Goal: Task Accomplishment & Management: Use online tool/utility

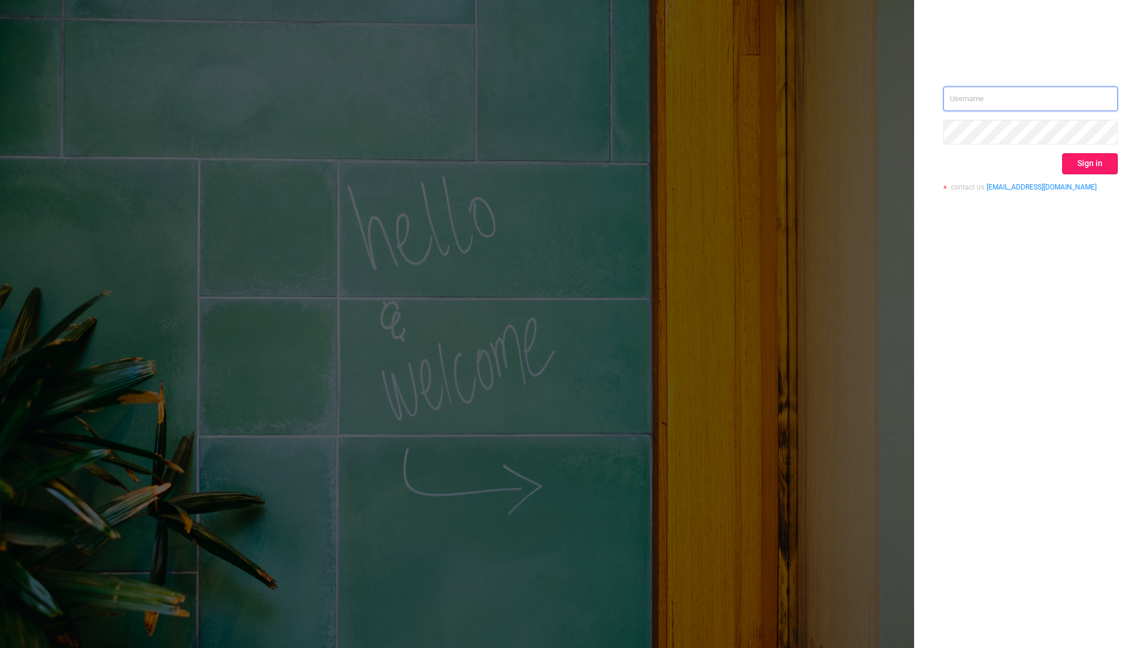
type input "[EMAIL_ADDRESS][DOMAIN_NAME]"
click at [1089, 164] on button "Sign in" at bounding box center [1090, 163] width 56 height 21
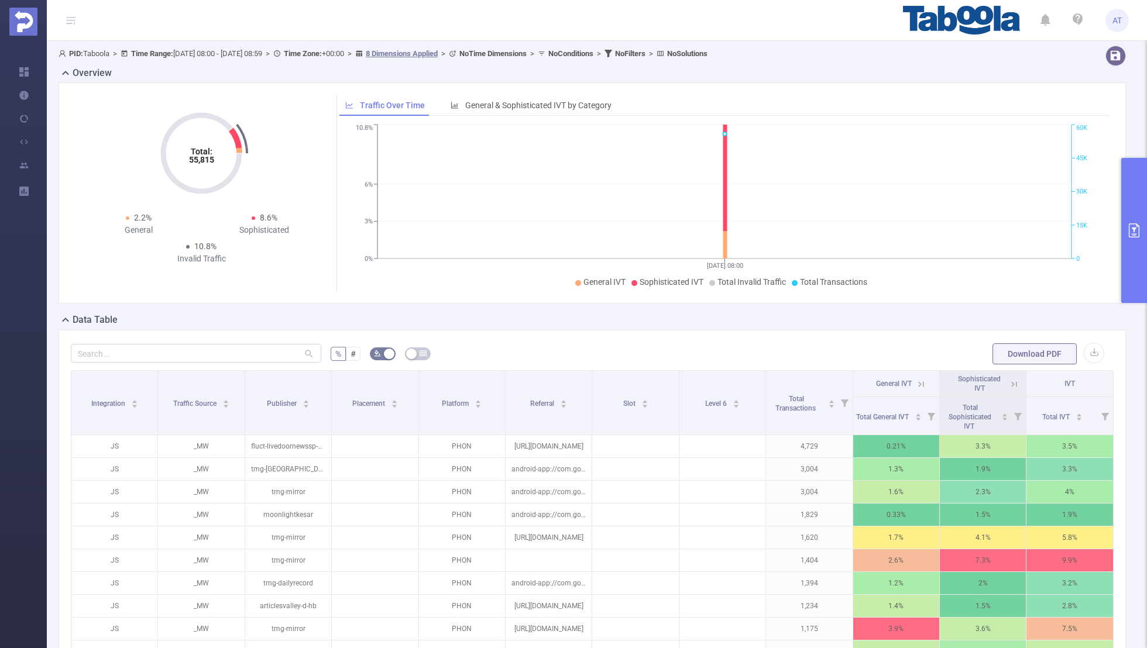
click at [1128, 219] on button "primary" at bounding box center [1134, 230] width 26 height 145
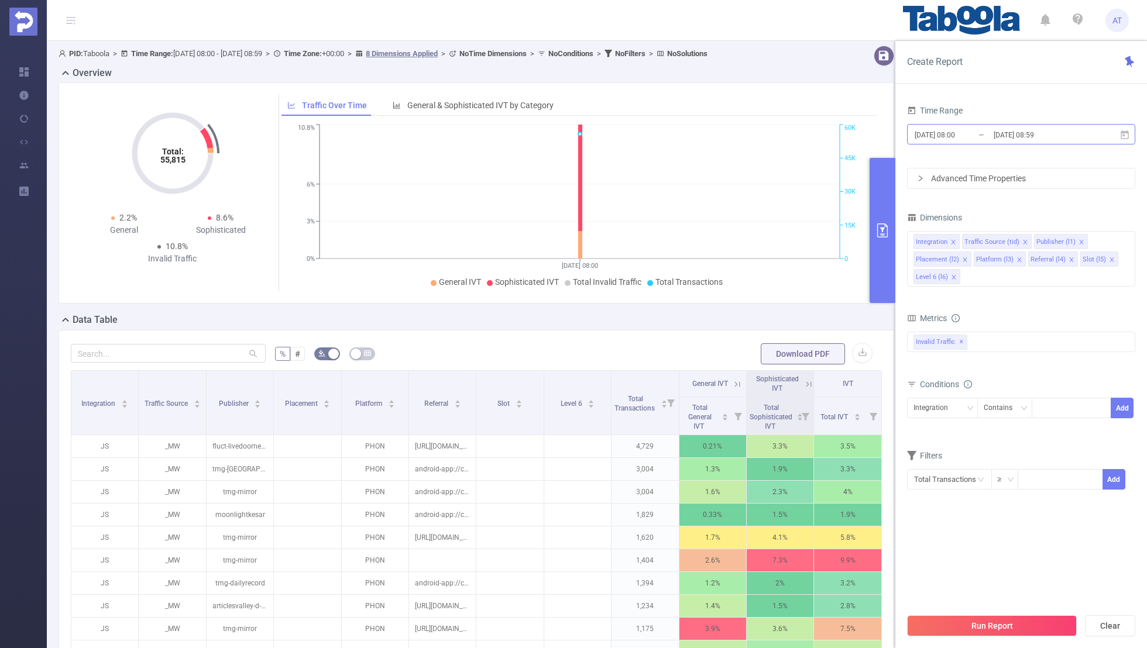
click at [975, 134] on input "[DATE] 08:00" at bounding box center [960, 135] width 95 height 16
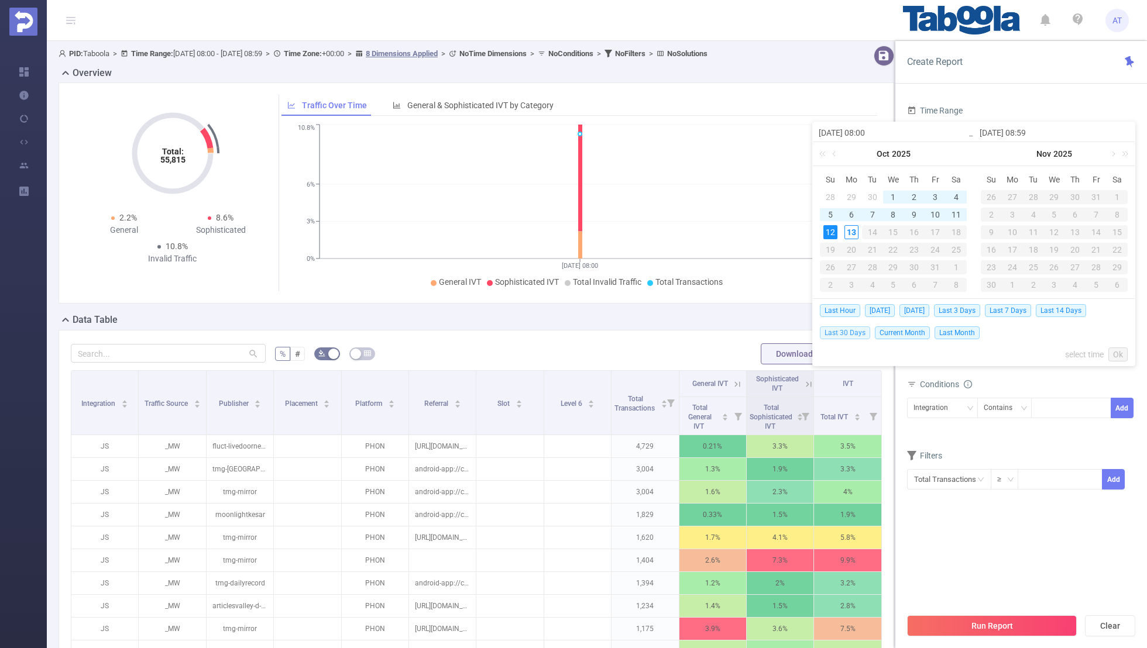
click at [837, 331] on span "Last 30 Days" at bounding box center [845, 332] width 50 height 13
type input "[DATE] 00:00"
type input "[DATE] 23:59"
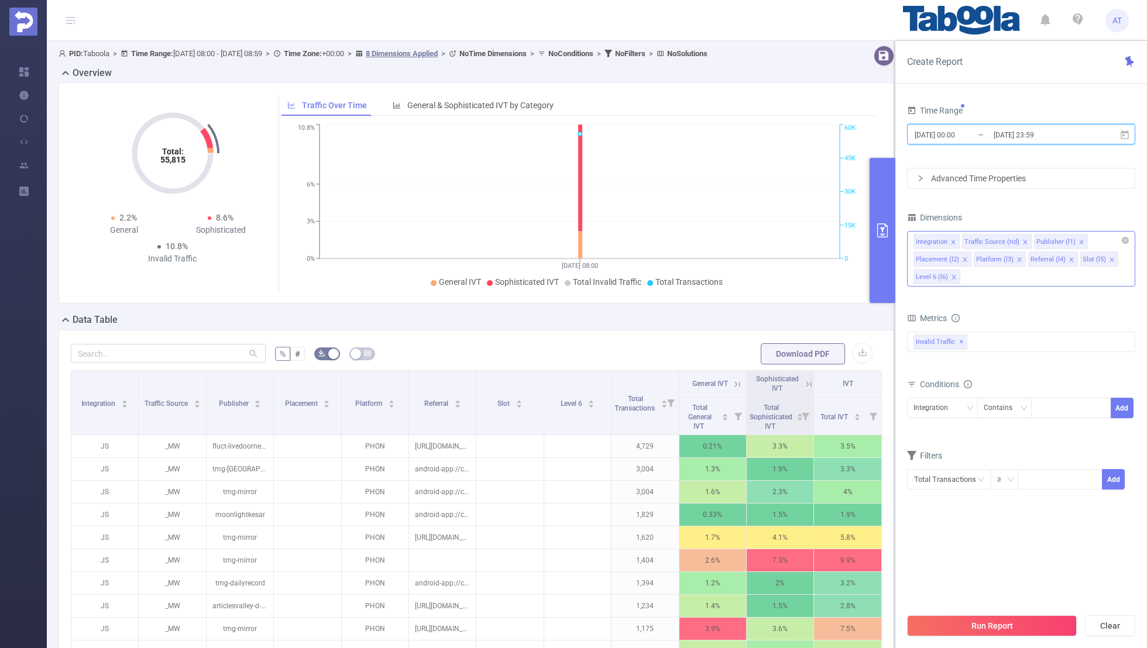
click at [951, 237] on span at bounding box center [953, 242] width 6 height 13
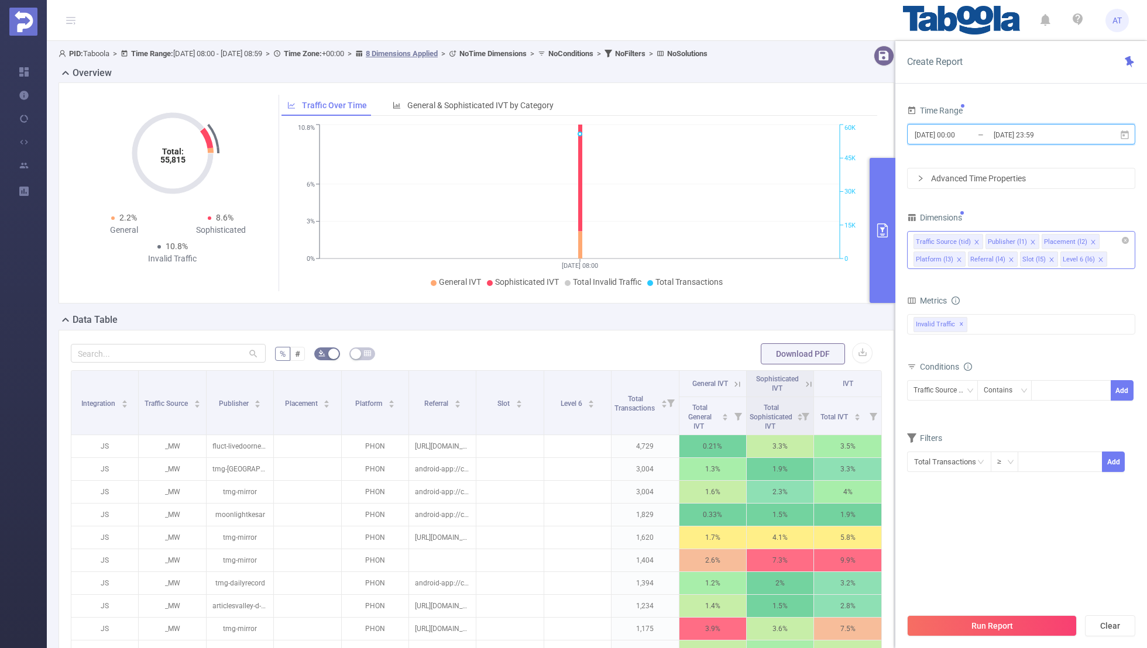
click at [973, 239] on icon "icon: close" at bounding box center [976, 242] width 6 height 6
click at [1019, 240] on icon "icon: close" at bounding box center [1021, 242] width 4 height 4
click at [1014, 239] on icon "icon: close" at bounding box center [1015, 242] width 6 height 6
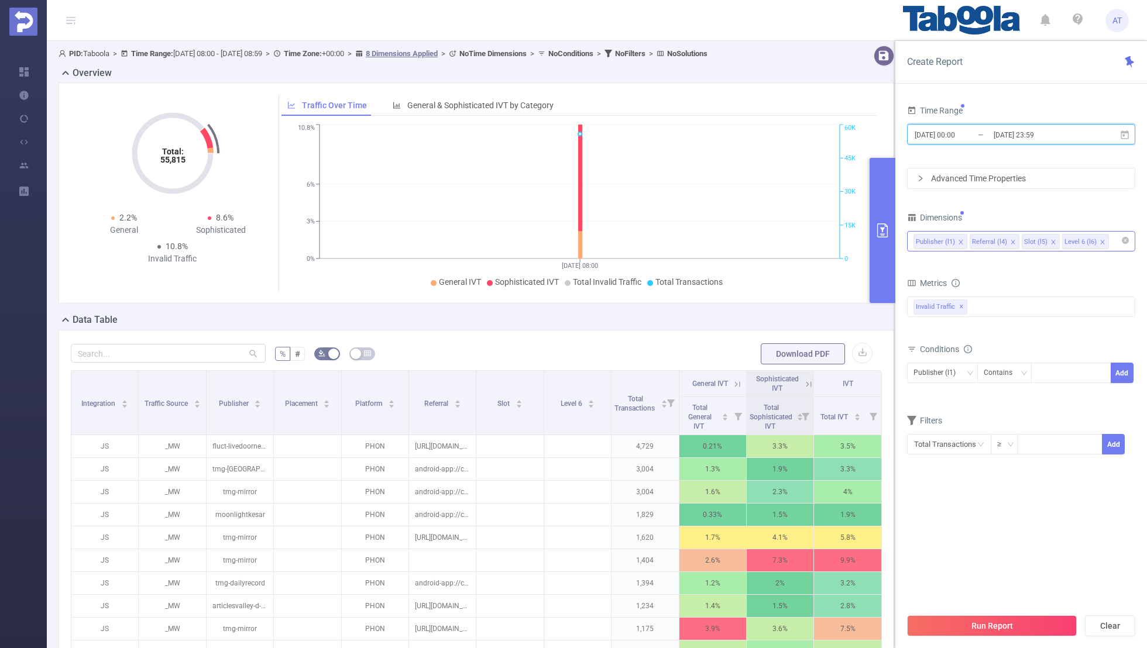
click at [1005, 240] on li "Referral (l4)" at bounding box center [994, 241] width 50 height 15
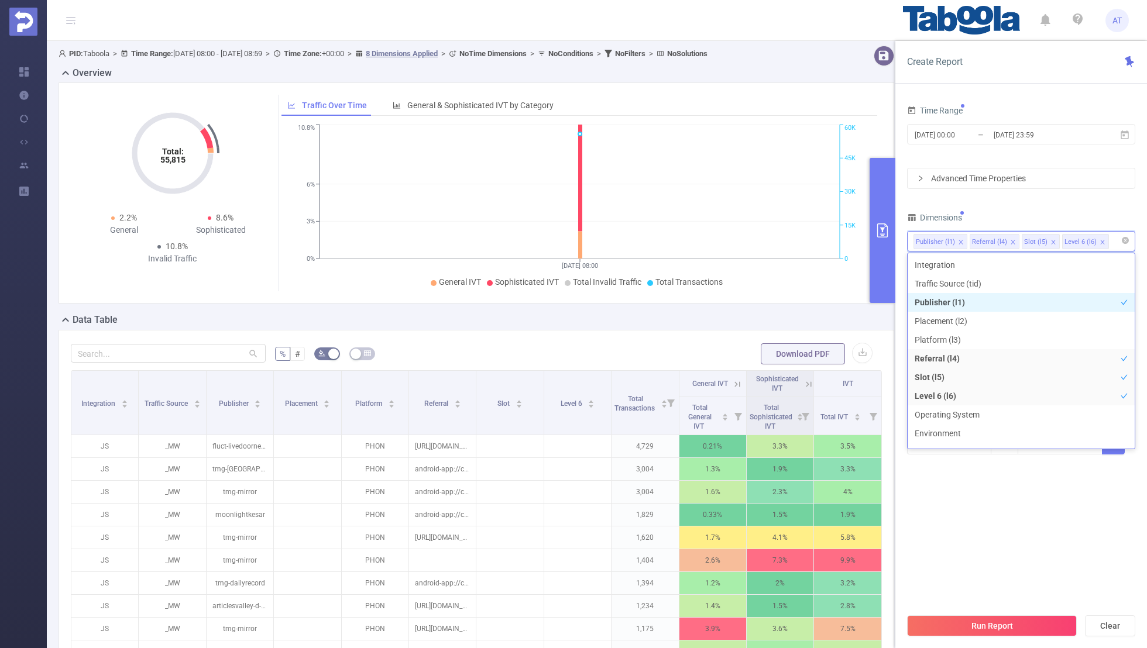
click at [1010, 239] on icon "icon: close" at bounding box center [1013, 242] width 6 height 6
click at [999, 239] on icon "icon: close" at bounding box center [1001, 242] width 6 height 6
click at [1024, 217] on div "Dimensions" at bounding box center [1021, 218] width 228 height 19
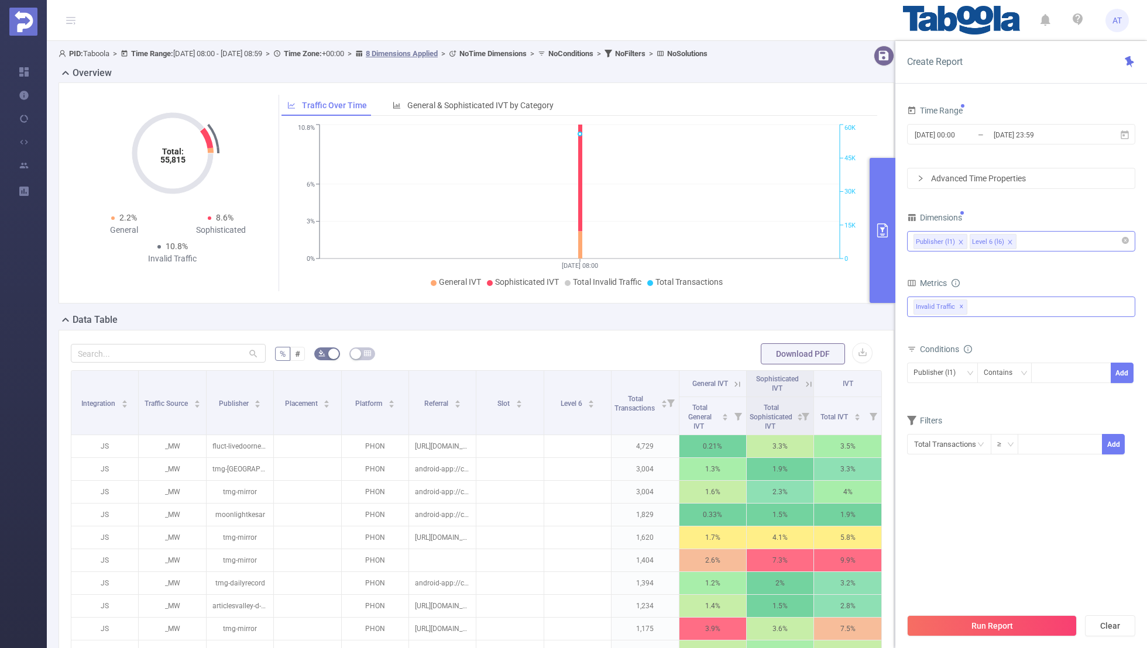
click at [1010, 312] on div "Invalid Traffic ✕" at bounding box center [1021, 307] width 228 height 20
click at [1044, 277] on div "Metrics" at bounding box center [1021, 284] width 228 height 19
click at [1050, 387] on div "Publisher (l1) Contains Add" at bounding box center [1021, 376] width 228 height 26
click at [1054, 375] on div at bounding box center [1070, 372] width 67 height 19
paste input "housejogger-hb"
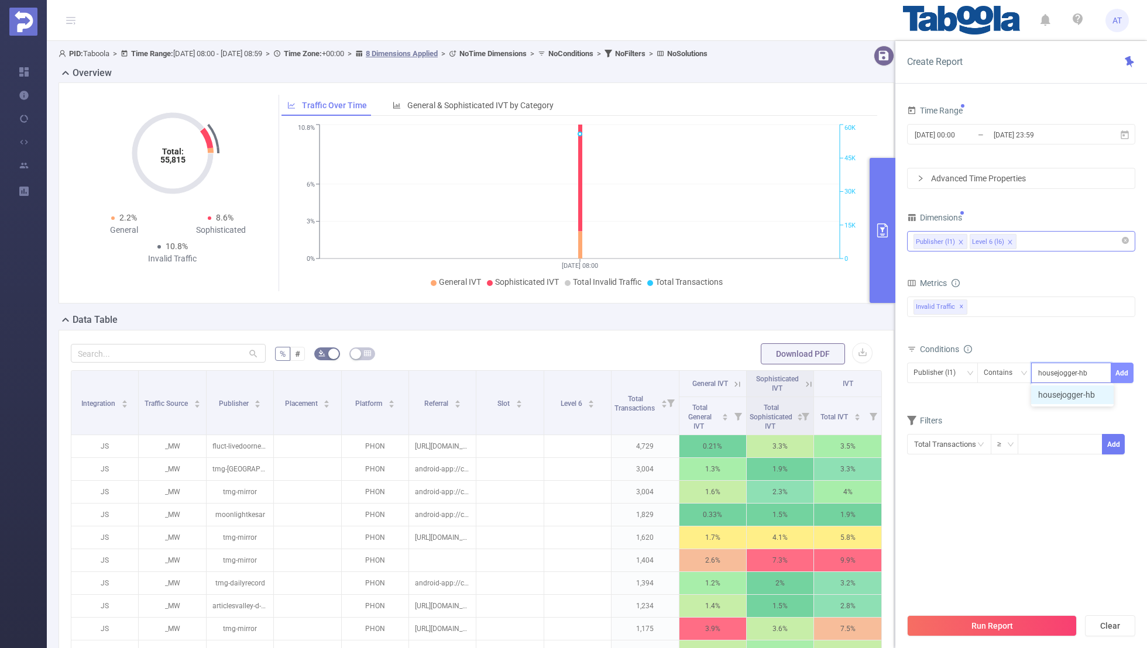
type input "housejogger-hb"
click at [1114, 370] on button "Add" at bounding box center [1121, 373] width 23 height 20
click at [993, 422] on form "Dimensions Publisher (l1) Level 6 (l6) Metrics bp_total bp_adult bp_arms bp_cri…" at bounding box center [1021, 349] width 228 height 280
click at [962, 137] on input "[DATE] 00:00" at bounding box center [960, 135] width 95 height 16
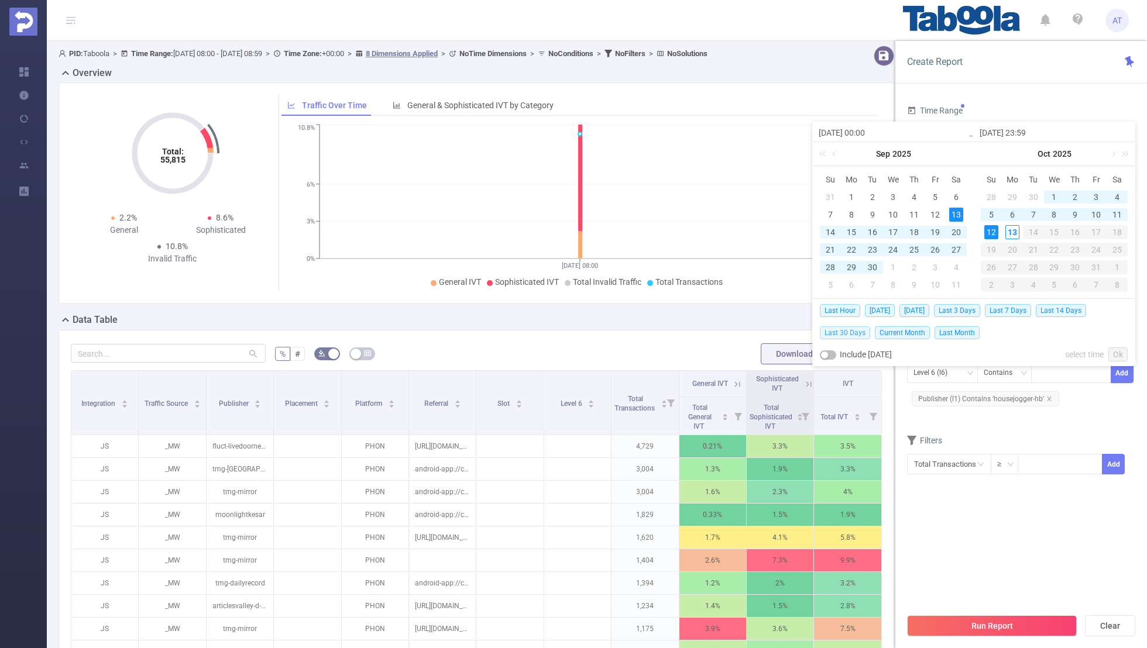
click at [854, 332] on span "Last 30 Days" at bounding box center [845, 332] width 50 height 13
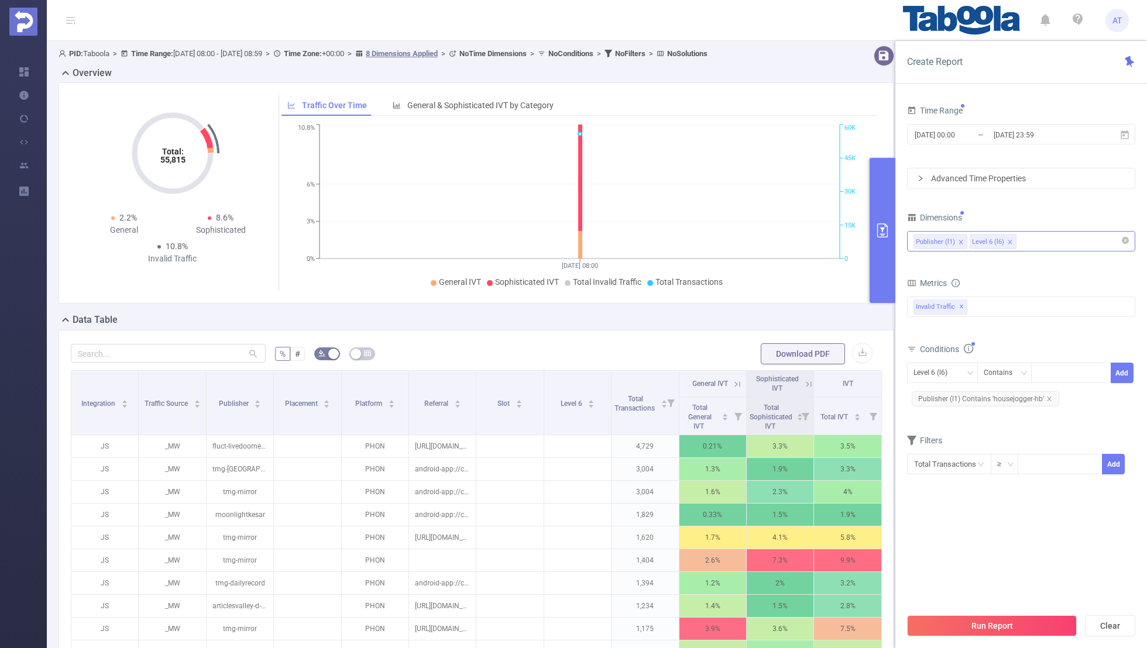
click at [978, 534] on section "Time Range [DATE] 00:00 _ [DATE] 23:59 Advanced Time Properties Dimensions Publ…" at bounding box center [1021, 354] width 228 height 505
click at [997, 617] on button "Run Report" at bounding box center [992, 625] width 170 height 21
